Goal: Information Seeking & Learning: Find specific fact

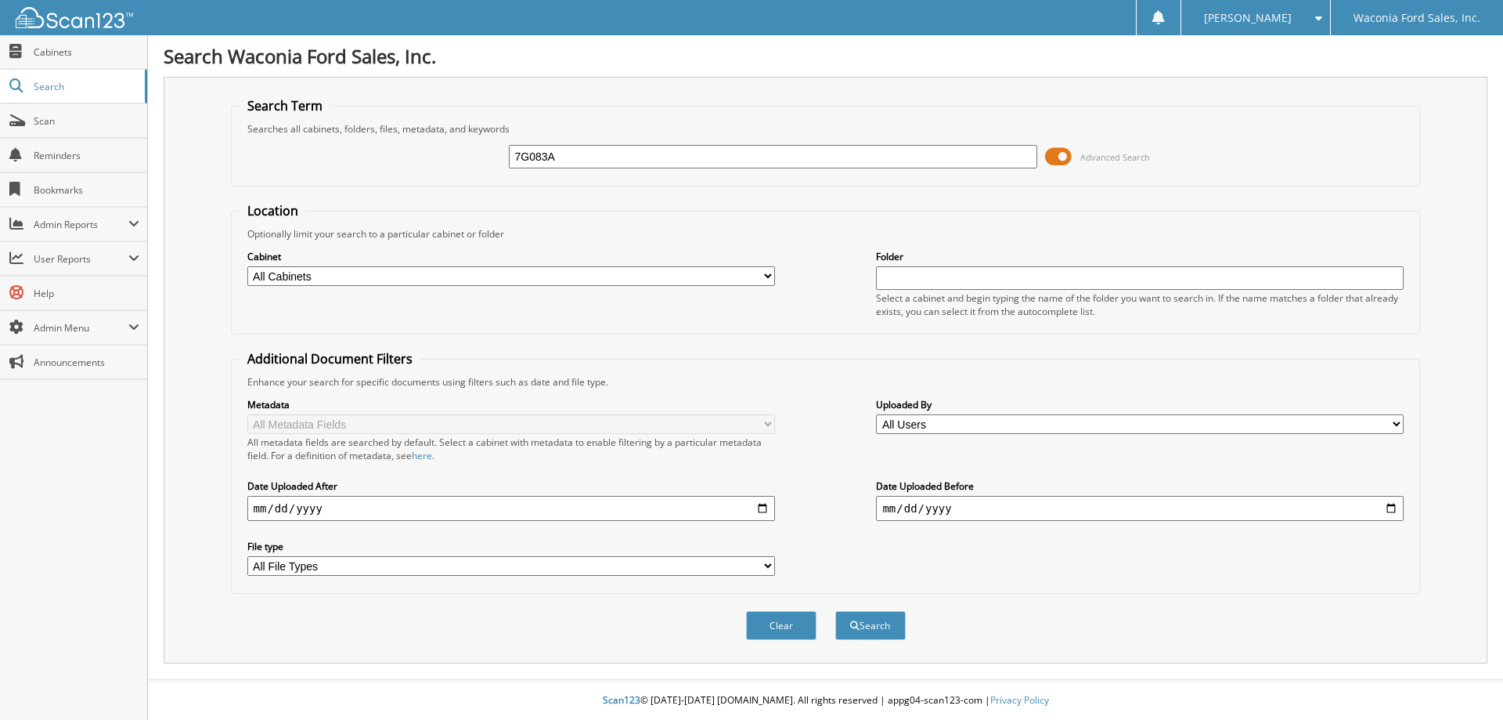
type input "7G083A"
click at [836, 611] on button "Search" at bounding box center [871, 625] width 70 height 29
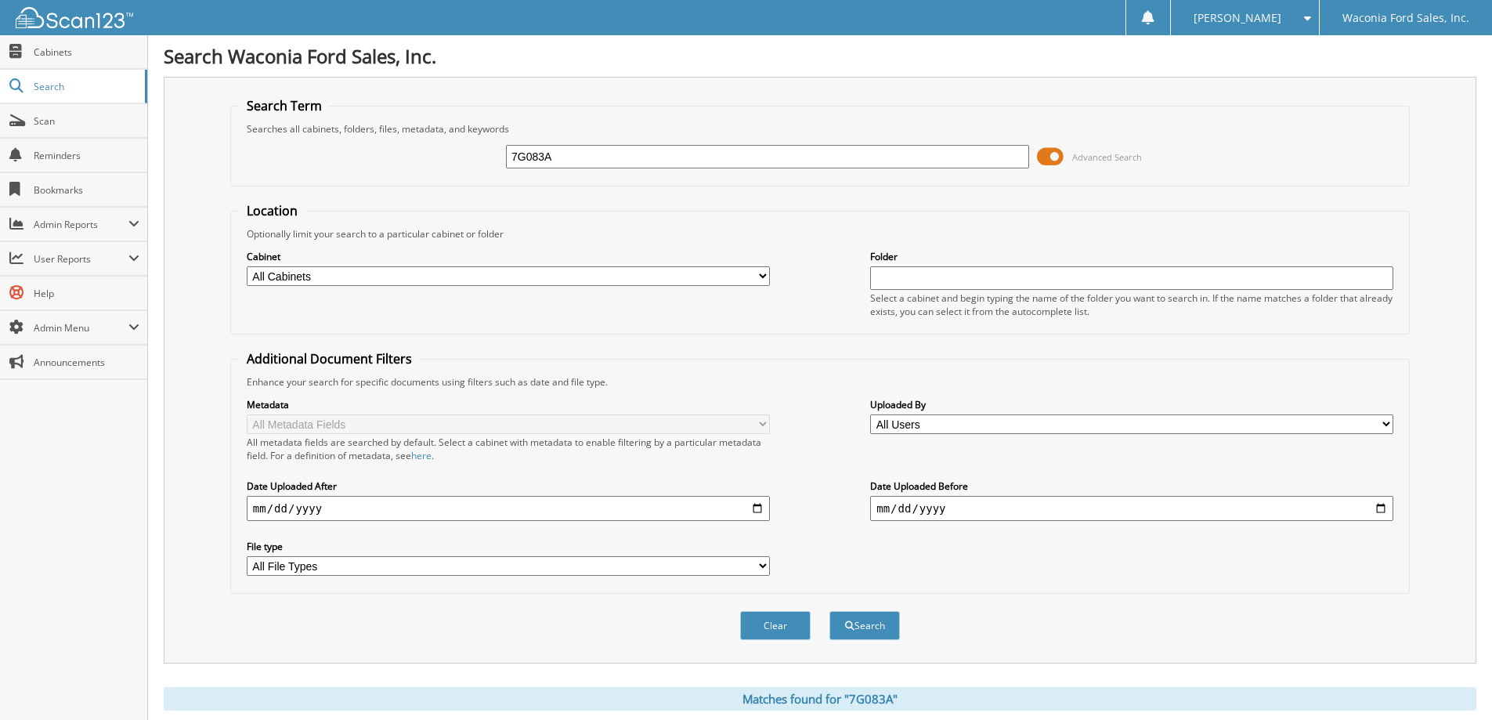
click at [1049, 155] on span at bounding box center [1050, 156] width 27 height 23
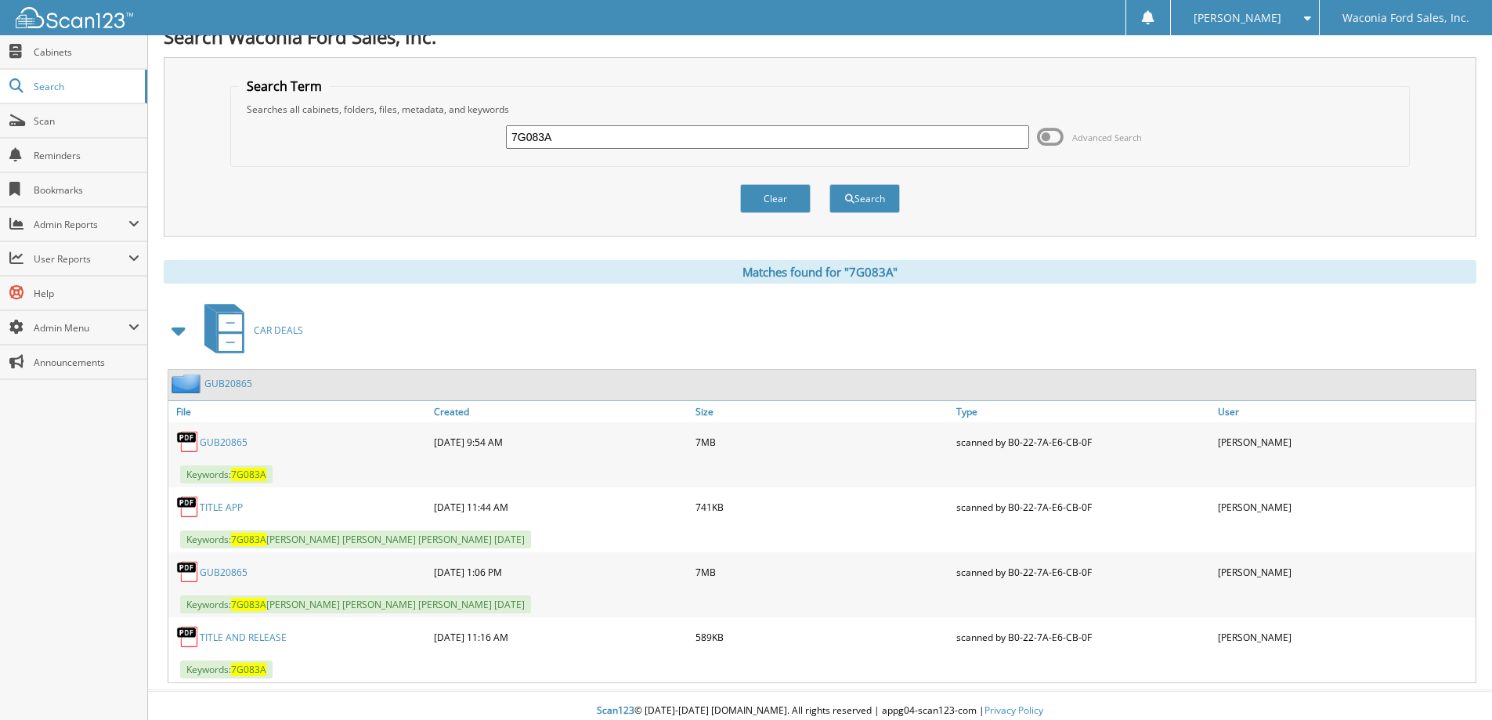
scroll to position [30, 0]
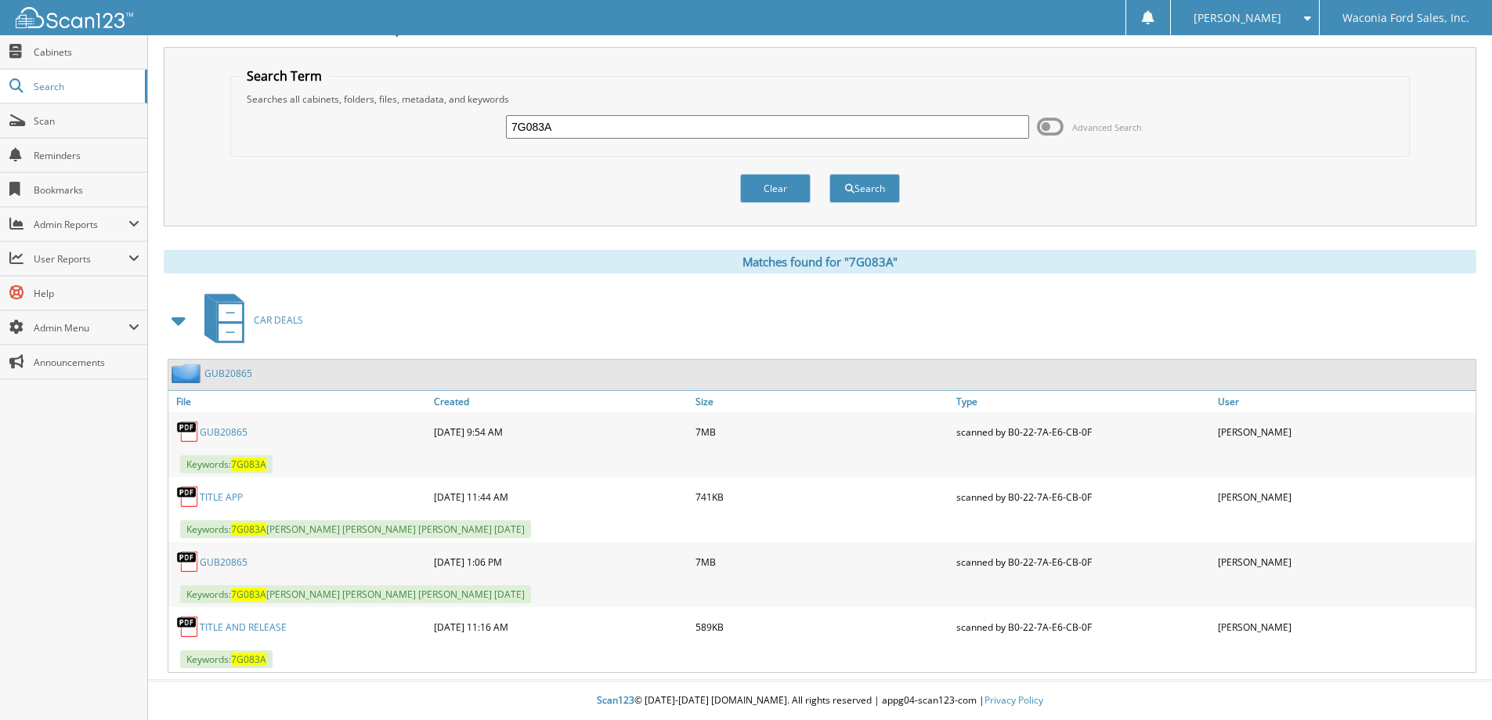
click at [233, 370] on link "GUB20865" at bounding box center [228, 372] width 48 height 13
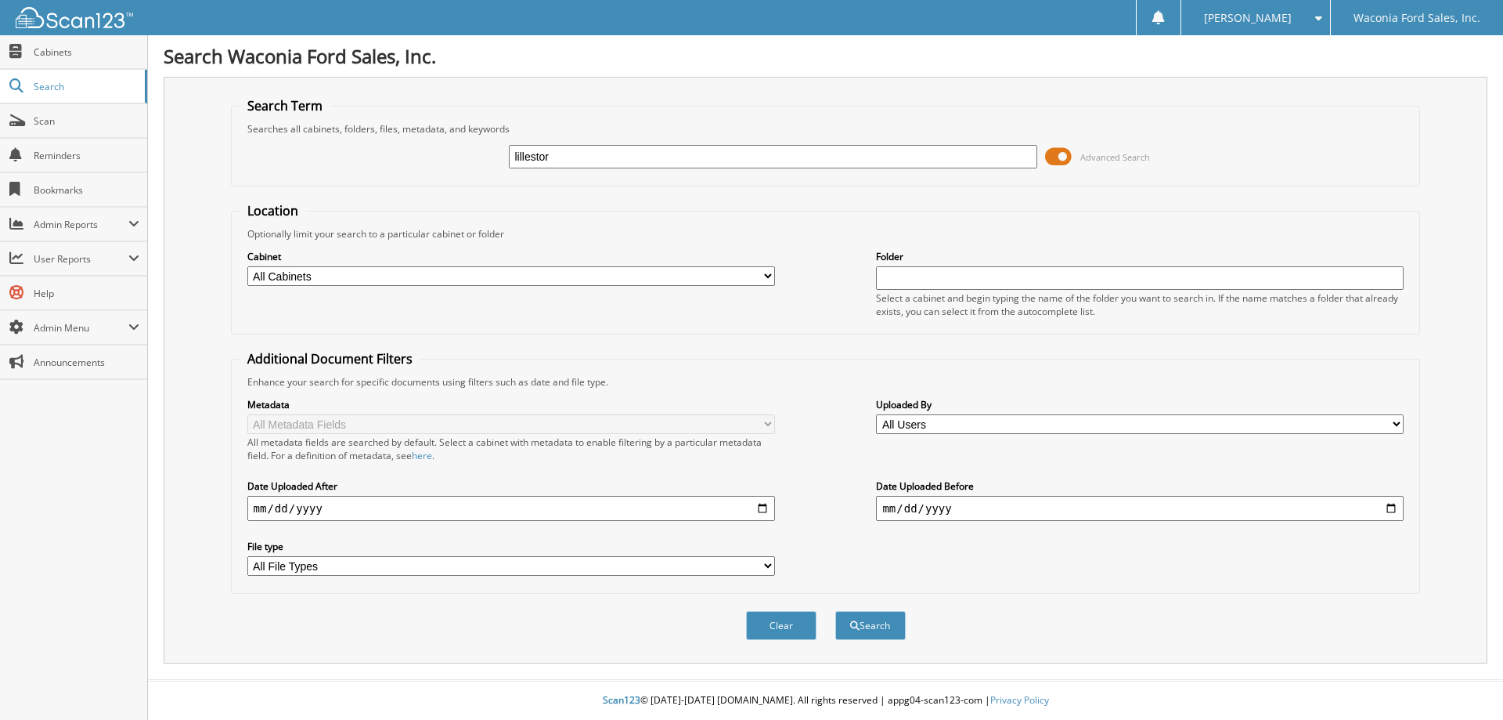
type input "lillestor"
click at [836, 611] on button "Search" at bounding box center [871, 625] width 70 height 29
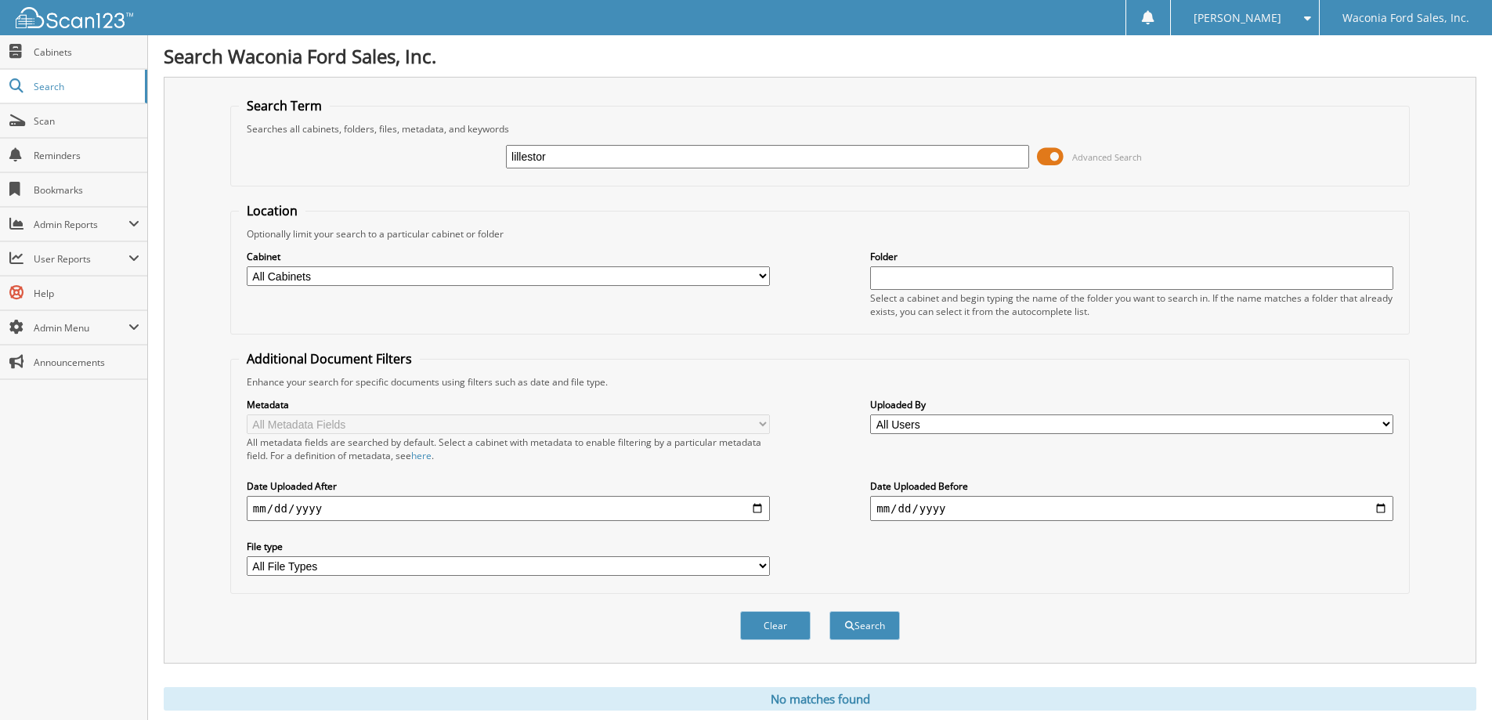
click at [1051, 153] on span at bounding box center [1050, 156] width 27 height 23
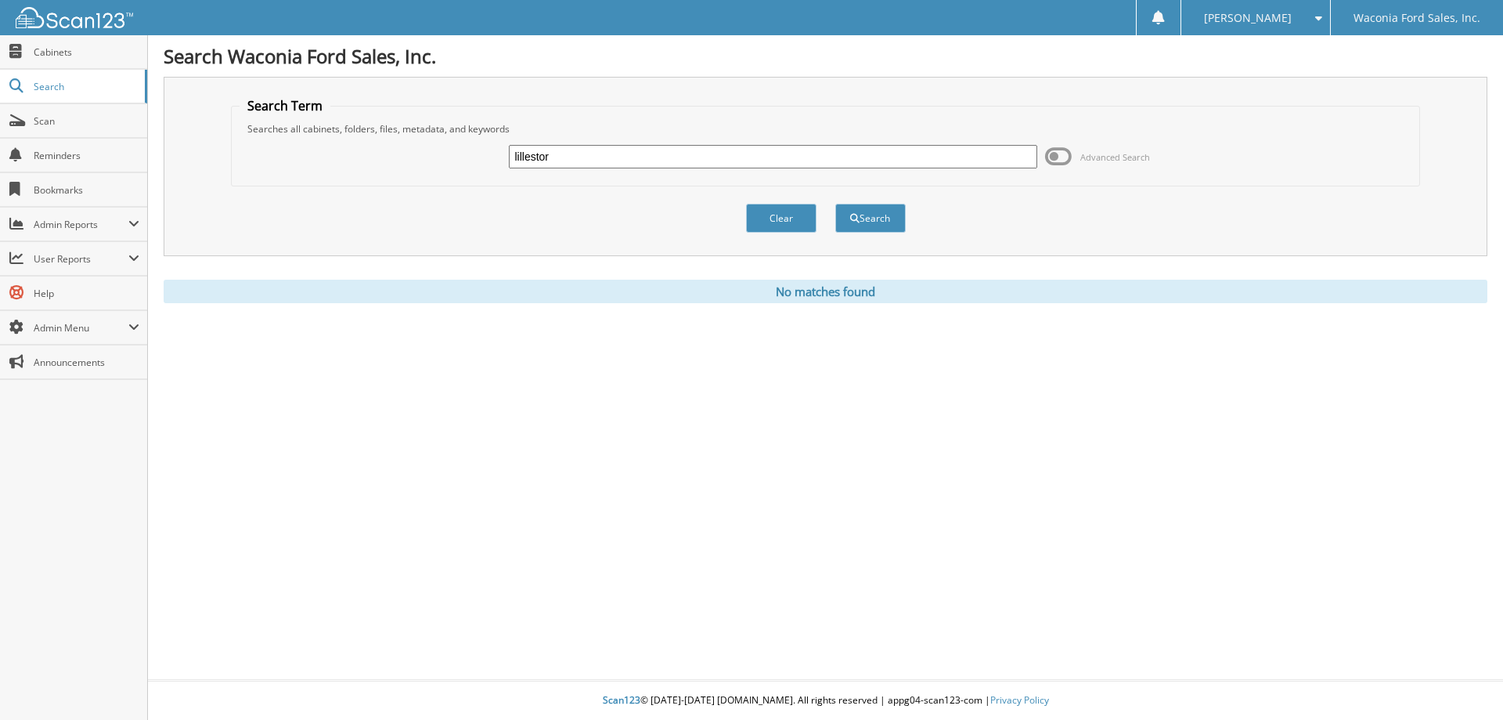
drag, startPoint x: 579, startPoint y: 157, endPoint x: 477, endPoint y: 153, distance: 102.7
click at [478, 157] on div "lillestor Advanced Search" at bounding box center [826, 156] width 1173 height 42
click at [781, 226] on button "Clear" at bounding box center [781, 218] width 70 height 29
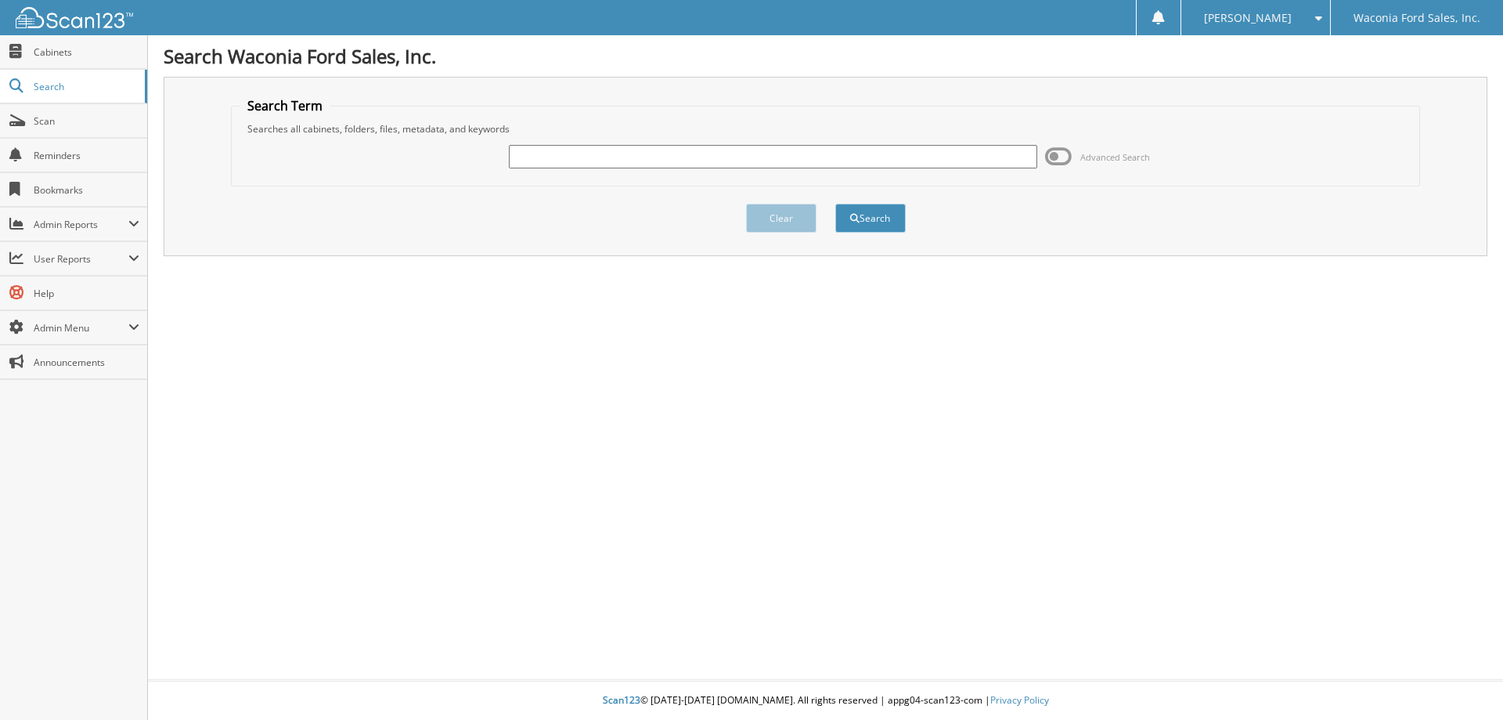
click at [623, 157] on input "text" at bounding box center [773, 156] width 528 height 23
type input "[PERSON_NAME]"
click at [836, 204] on button "Search" at bounding box center [871, 218] width 70 height 29
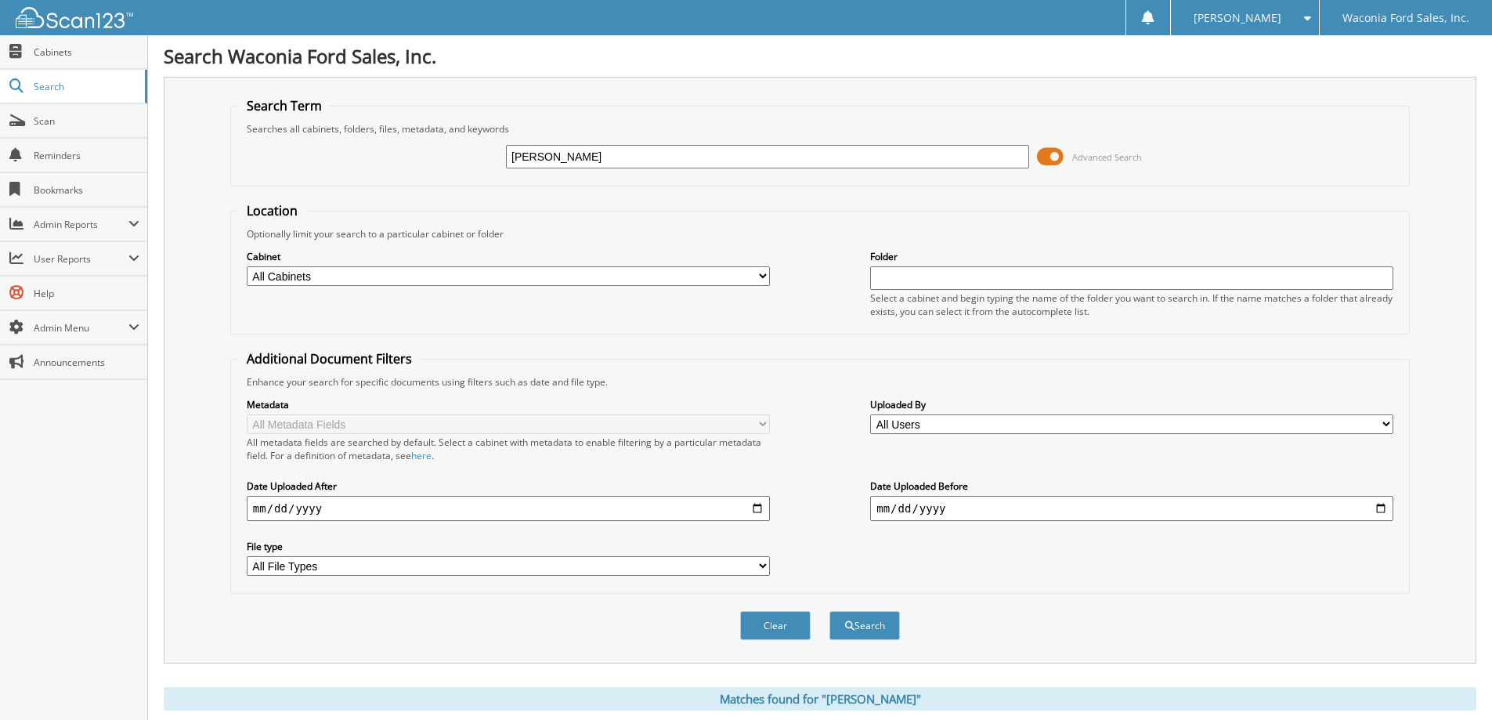
click at [1052, 153] on span at bounding box center [1050, 156] width 27 height 23
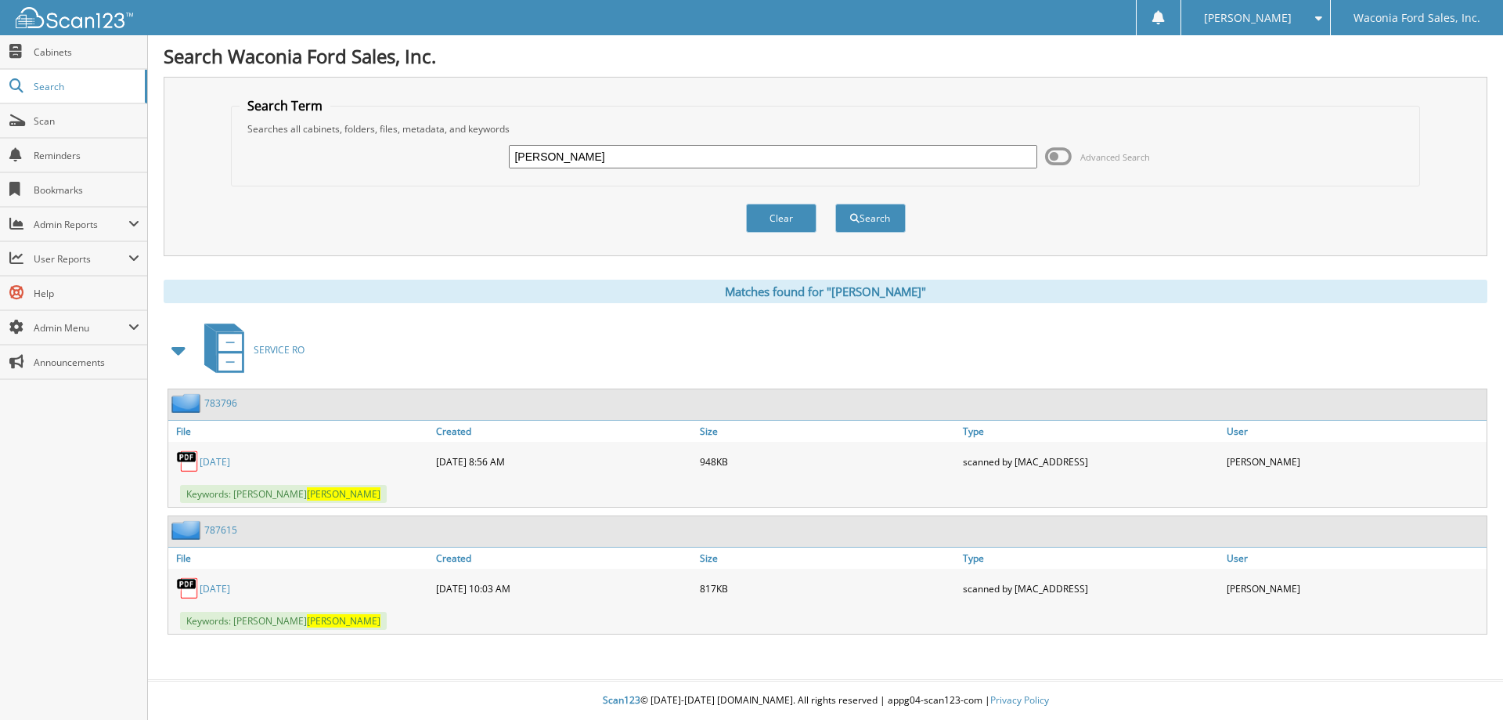
click at [230, 460] on link "[DATE]" at bounding box center [215, 461] width 31 height 13
click at [219, 587] on link "[DATE]" at bounding box center [215, 588] width 31 height 13
click at [774, 213] on button "Clear" at bounding box center [781, 218] width 70 height 29
